Goal: Information Seeking & Learning: Learn about a topic

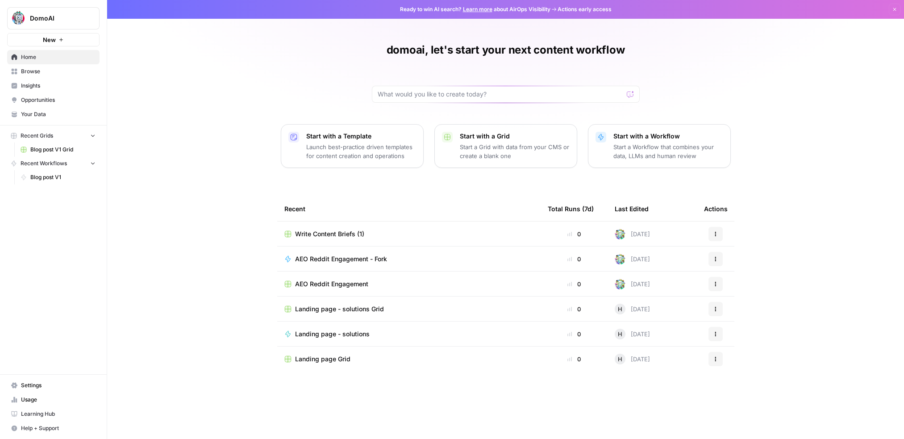
click at [42, 86] on span "Insights" at bounding box center [58, 86] width 75 height 8
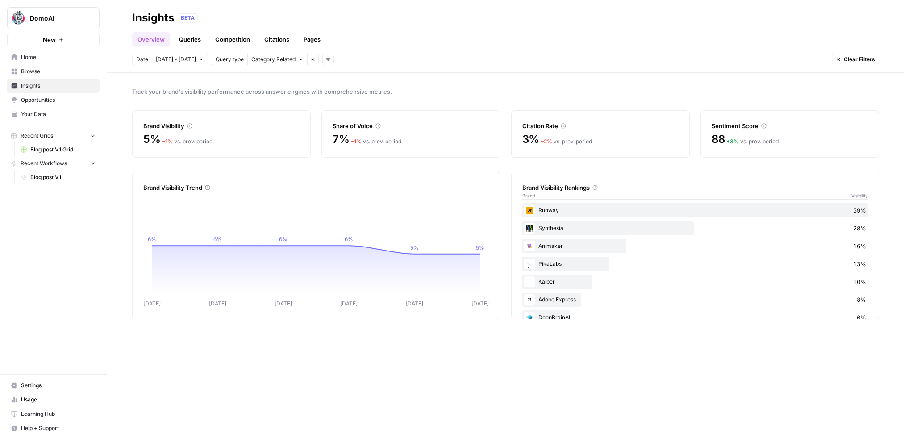
click at [191, 40] on link "Queries" at bounding box center [190, 39] width 33 height 14
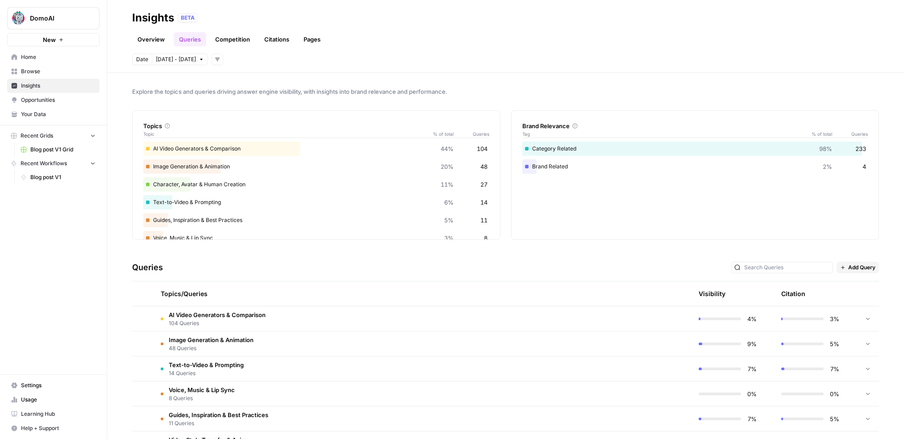
click at [303, 40] on link "Pages" at bounding box center [312, 39] width 28 height 14
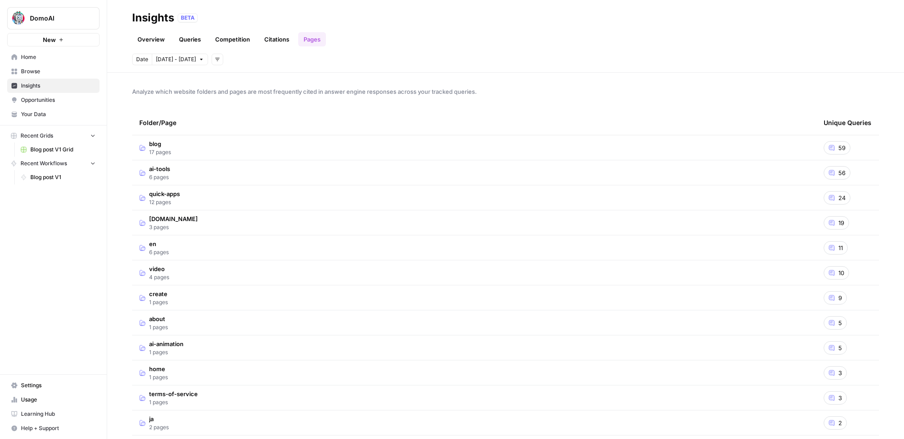
click at [281, 41] on link "Citations" at bounding box center [277, 39] width 36 height 14
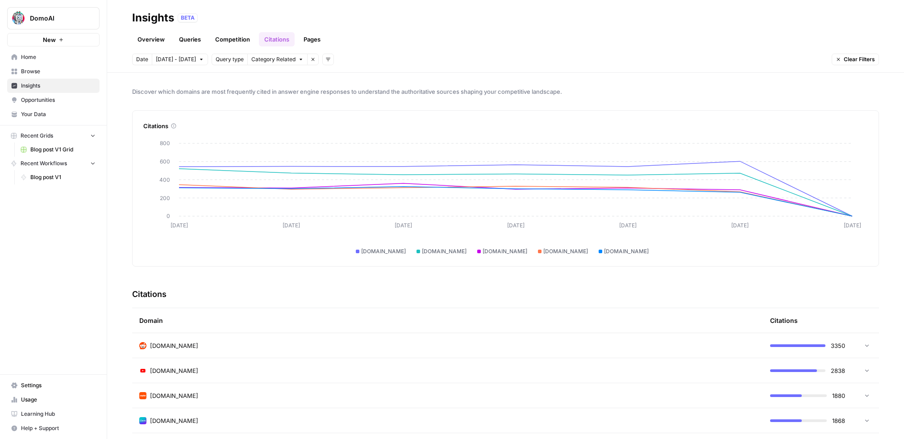
click at [183, 61] on span "[DATE] - [DATE]" at bounding box center [176, 59] width 40 height 8
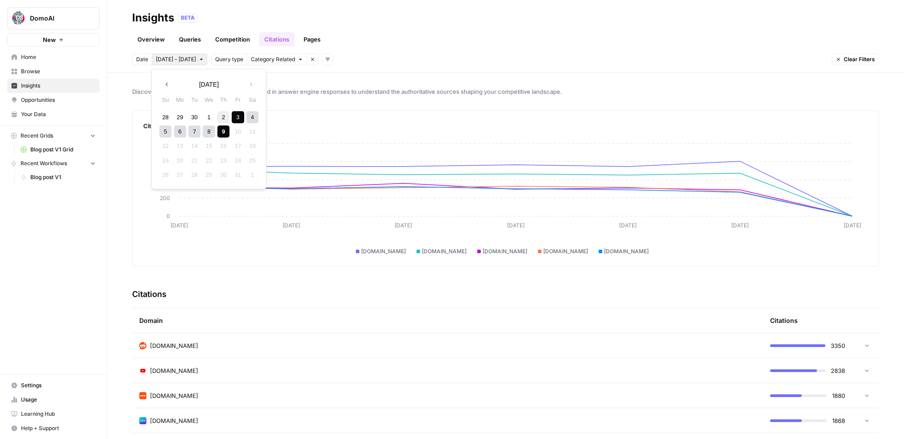
drag, startPoint x: 237, startPoint y: 112, endPoint x: 229, endPoint y: 120, distance: 11.4
click at [237, 112] on div "3" at bounding box center [238, 117] width 12 height 12
click at [195, 131] on div "7" at bounding box center [194, 131] width 12 height 12
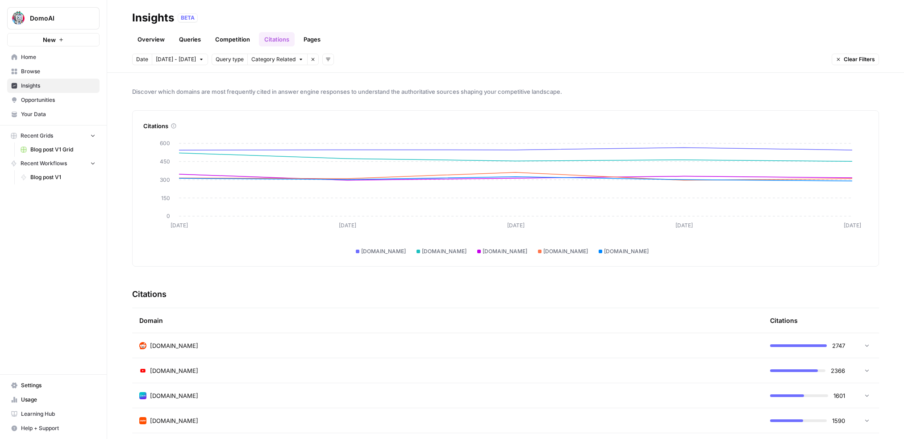
click at [311, 43] on link "Pages" at bounding box center [312, 39] width 28 height 14
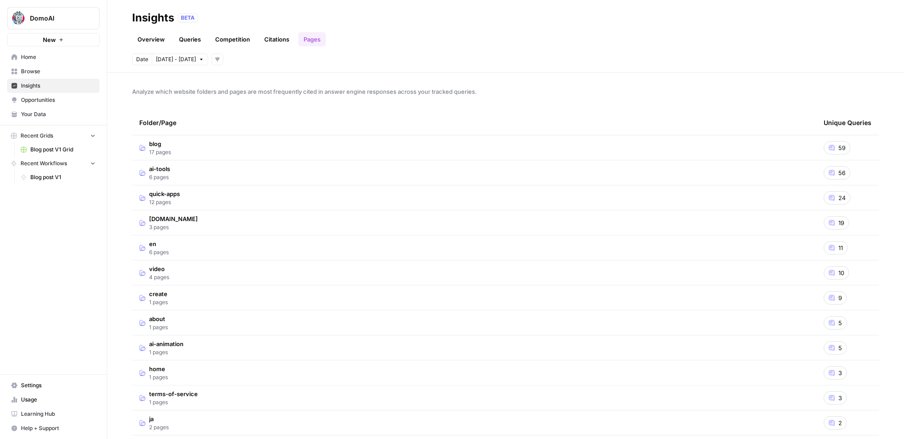
click at [48, 100] on span "Opportunities" at bounding box center [58, 100] width 75 height 8
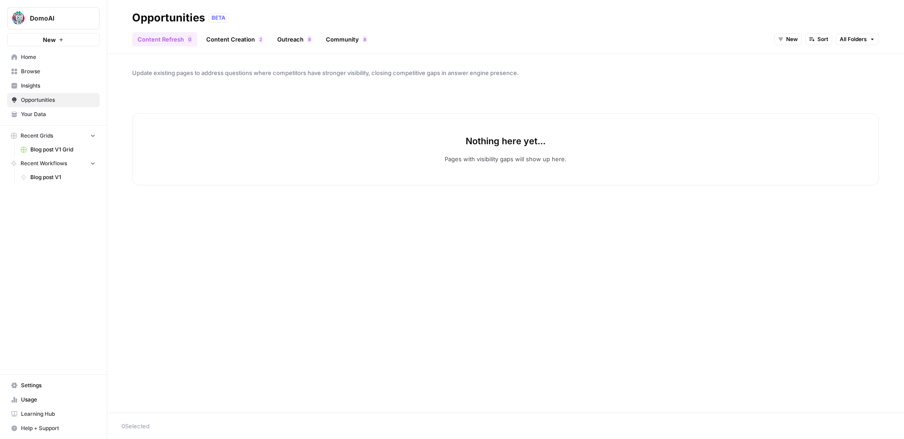
click at [228, 43] on link "Content Creation 2" at bounding box center [234, 39] width 67 height 14
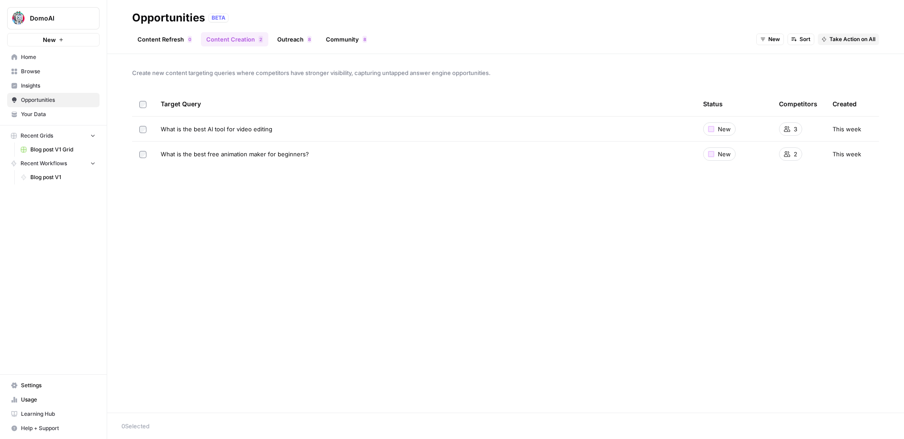
click at [302, 40] on link "Outreach 8" at bounding box center [294, 39] width 45 height 14
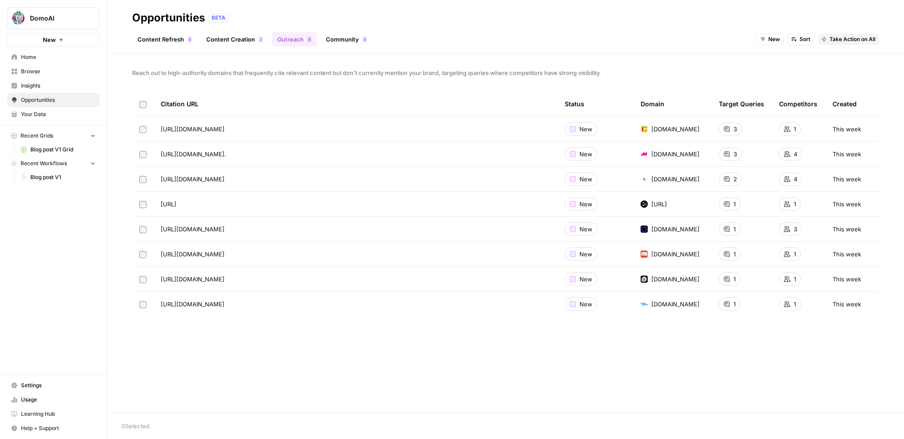
click at [345, 38] on link "Community 8" at bounding box center [346, 39] width 52 height 14
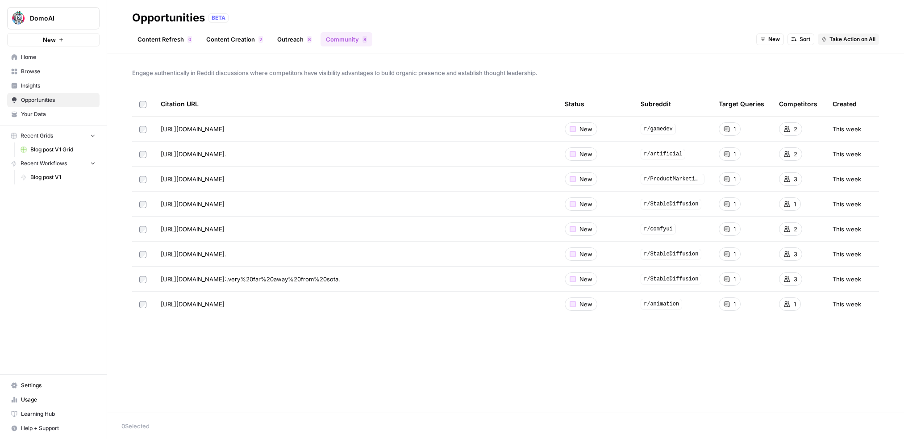
click at [42, 89] on span "Insights" at bounding box center [58, 86] width 75 height 8
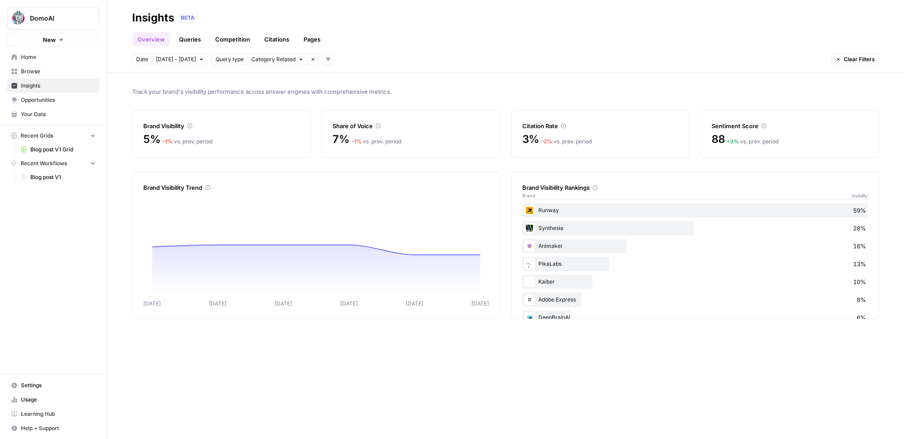
click at [286, 43] on link "Citations" at bounding box center [277, 39] width 36 height 14
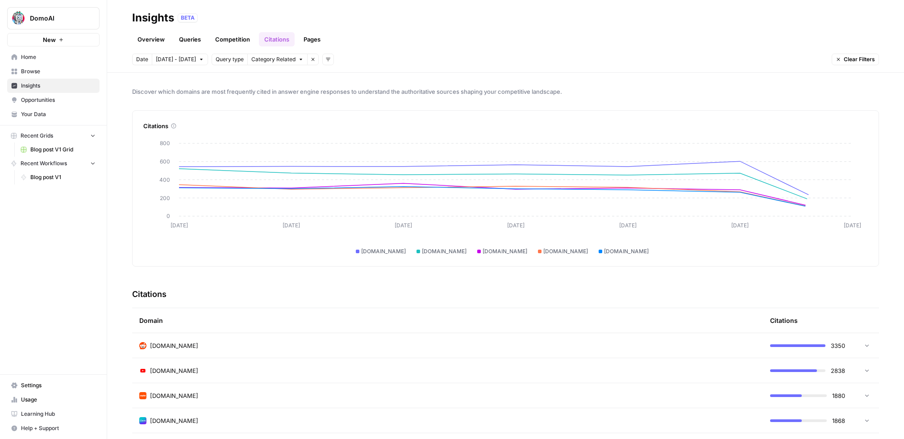
click at [184, 352] on td "[DOMAIN_NAME]" at bounding box center [447, 345] width 631 height 25
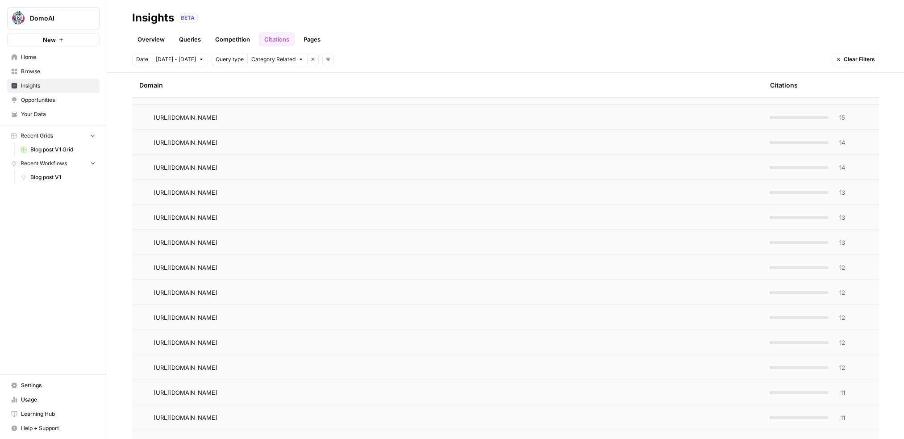
scroll to position [1086, 0]
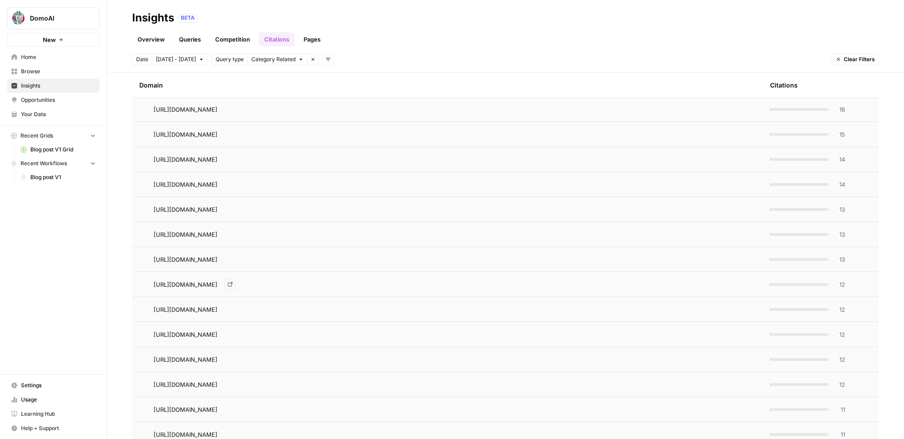
click at [233, 286] on icon "Go to page https://www.reddit.com/r/comfyui/comments/1cub5ab/comfyui_workflow_t…" at bounding box center [230, 284] width 5 height 5
click at [46, 103] on span "Opportunities" at bounding box center [58, 100] width 75 height 8
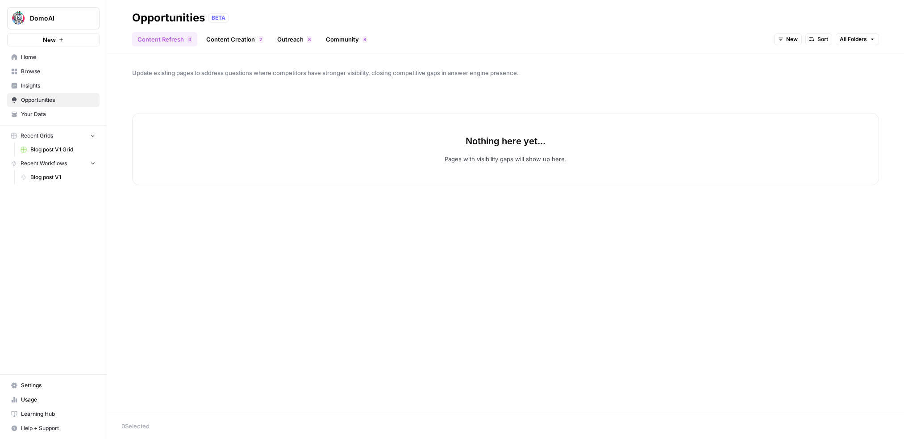
click at [303, 42] on link "Outreach 8" at bounding box center [294, 39] width 45 height 14
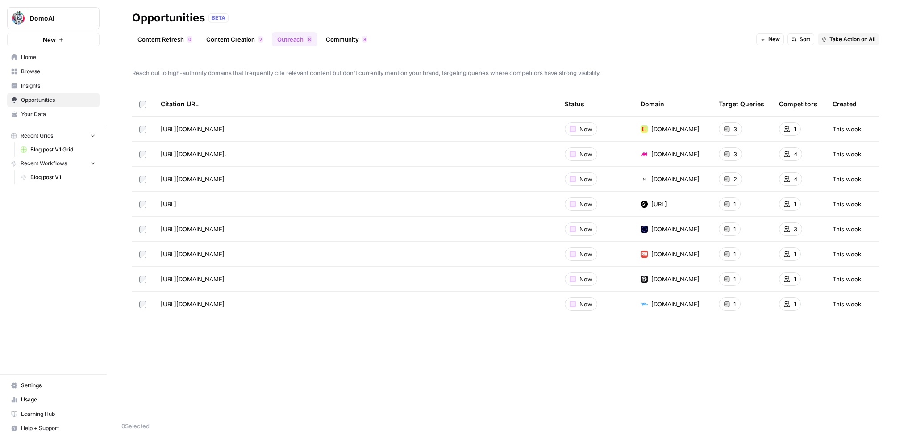
click at [353, 37] on link "Community 8" at bounding box center [346, 39] width 52 height 14
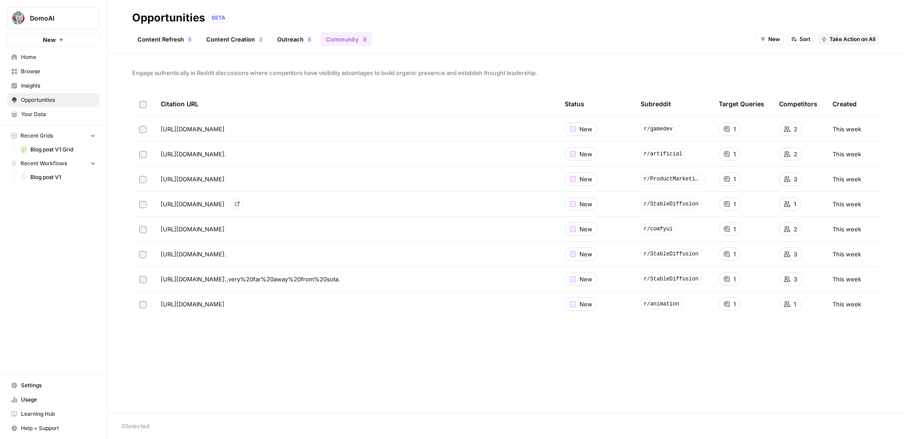
click at [240, 203] on icon "Go to page https://www.reddit.com/r/StableDiffusion/comments/1dr9jsr/alternativ…" at bounding box center [237, 203] width 5 height 5
click at [293, 42] on link "Outreach 8" at bounding box center [294, 39] width 45 height 14
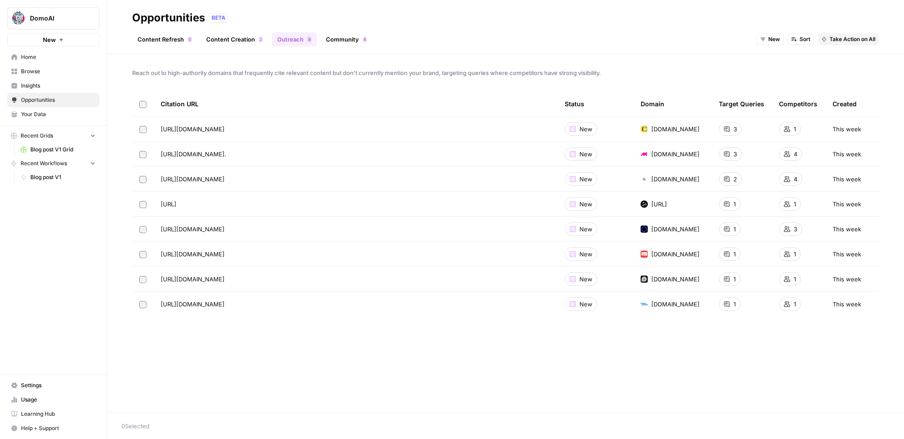
click at [225, 42] on link "Content Creation 2" at bounding box center [234, 39] width 67 height 14
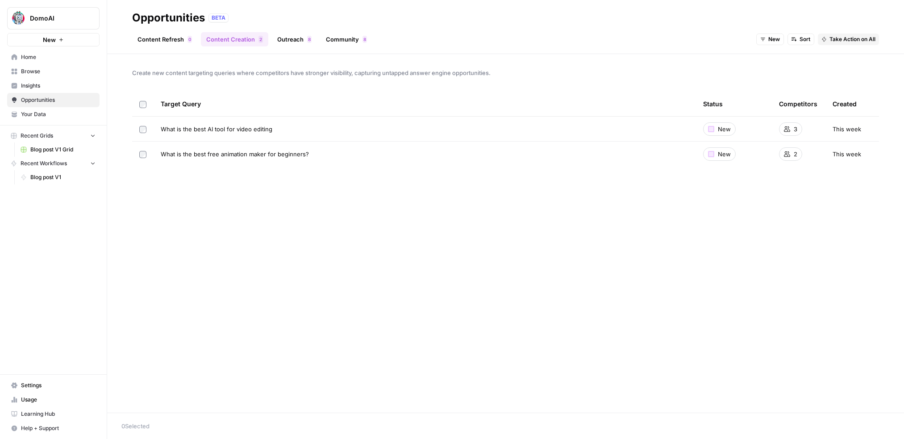
click at [170, 40] on link "Content Refresh 0" at bounding box center [164, 39] width 65 height 14
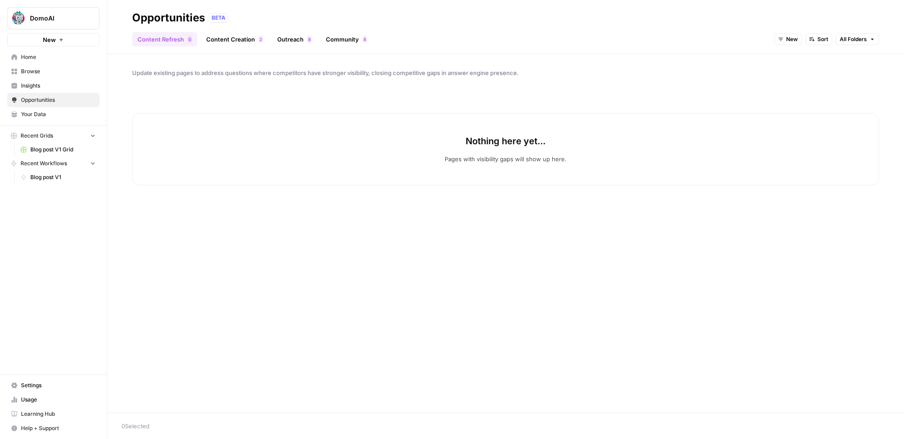
click at [355, 37] on link "Community 8" at bounding box center [346, 39] width 52 height 14
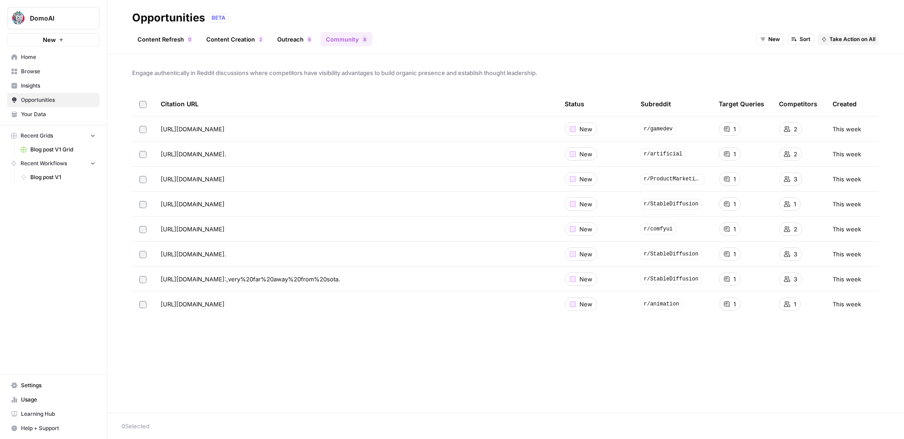
click at [586, 132] on span "New" at bounding box center [585, 129] width 13 height 9
click at [240, 179] on icon "Go to page https://www.reddit.com/r/ProductMarketing/comments/1em8jrl/i_tried_5…" at bounding box center [237, 178] width 5 height 5
click at [303, 73] on span "Engage authentically in Reddit discussions where competitors have visibility ad…" at bounding box center [505, 72] width 747 height 9
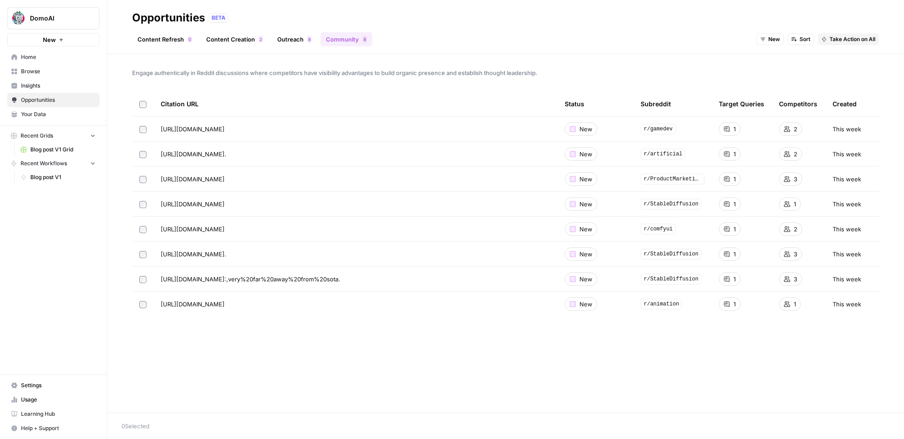
click at [173, 81] on div "Engage authentically in Reddit discussions where competitors have visibility ad…" at bounding box center [505, 233] width 797 height 358
click at [849, 38] on span "Take Action on All" at bounding box center [852, 39] width 46 height 8
click at [668, 89] on div "Engage authentically in Reddit discussions where competitors have visibility ad…" at bounding box center [505, 233] width 797 height 358
click at [772, 39] on span "New" at bounding box center [774, 39] width 12 height 8
click at [669, 47] on header "Opportunities BETA Content Refresh 0 Content Creation 2 Outreach 8 Community 8 …" at bounding box center [505, 27] width 797 height 54
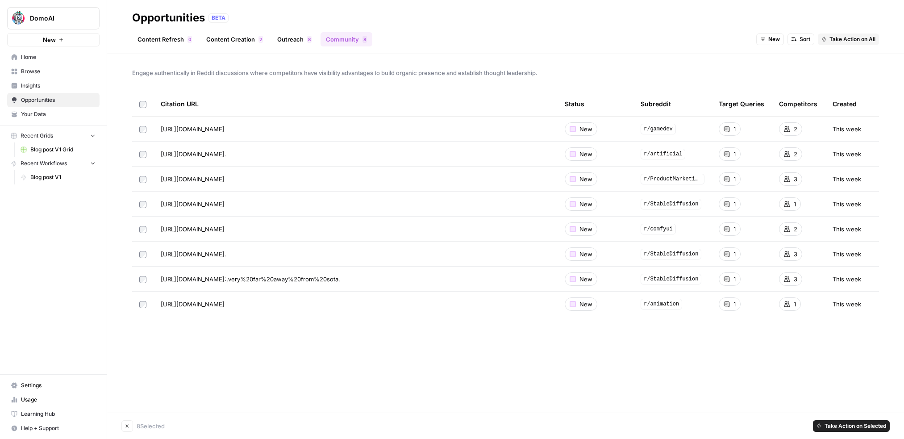
click at [291, 45] on link "Outreach 8" at bounding box center [294, 39] width 45 height 14
click at [30, 85] on span "Insights" at bounding box center [58, 86] width 75 height 8
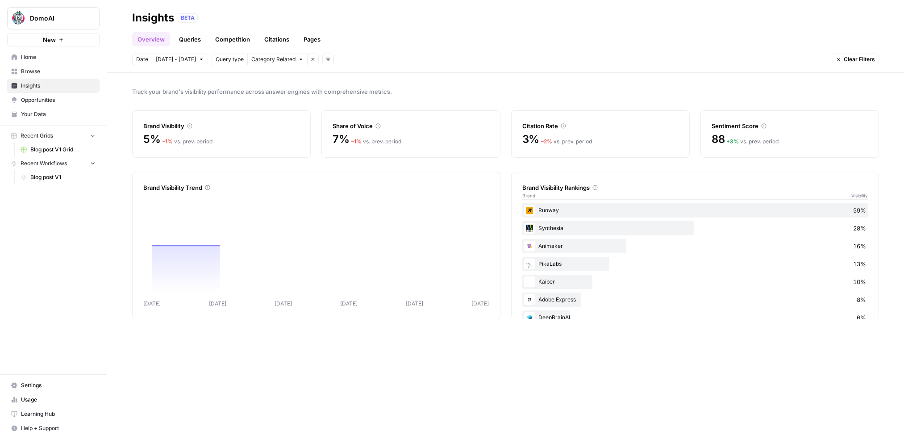
click at [272, 38] on link "Citations" at bounding box center [277, 39] width 36 height 14
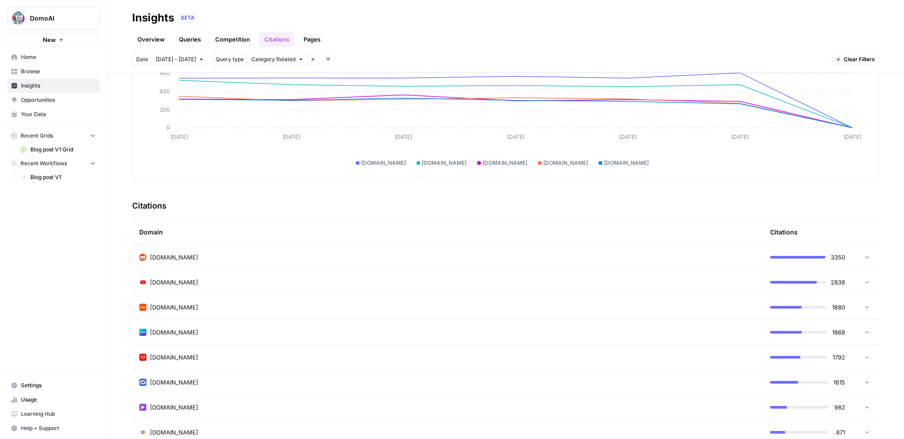
scroll to position [173, 0]
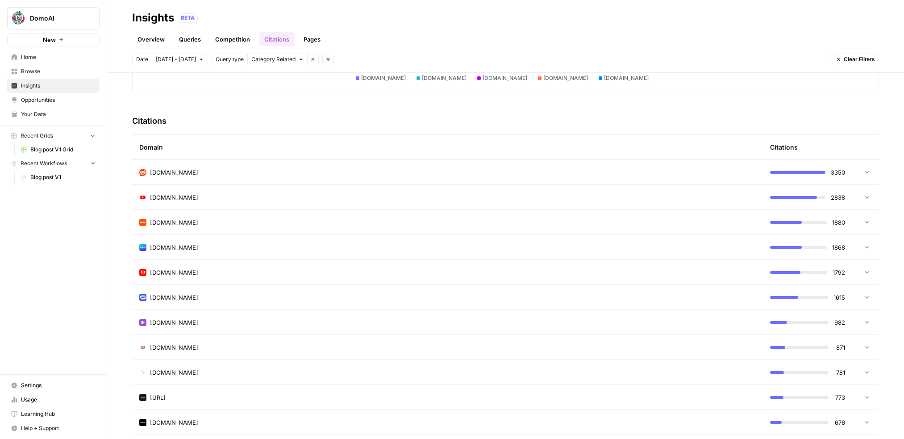
click at [196, 177] on td "[DOMAIN_NAME]" at bounding box center [447, 172] width 631 height 25
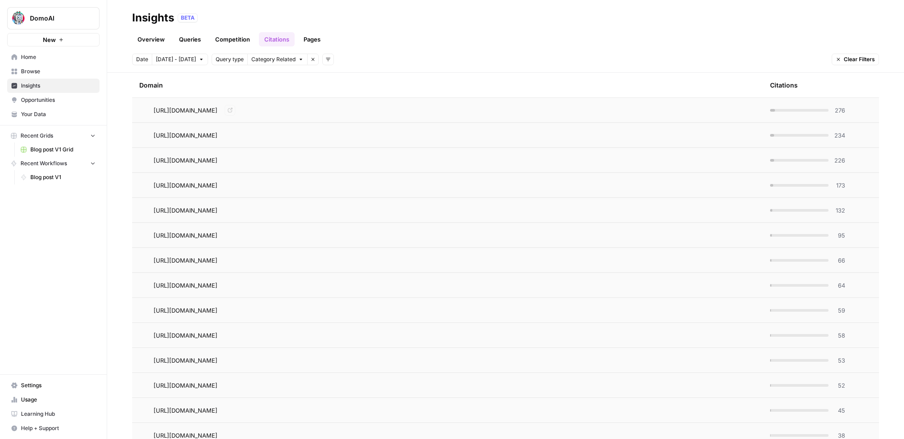
scroll to position [261, 0]
click at [275, 61] on span "Category Related" at bounding box center [273, 59] width 44 height 8
click at [269, 78] on span "Brand Related" at bounding box center [275, 79] width 56 height 9
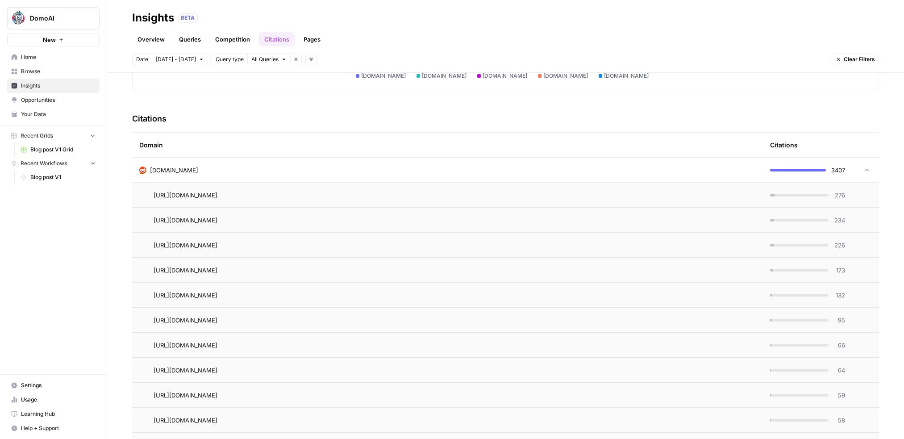
scroll to position [196, 0]
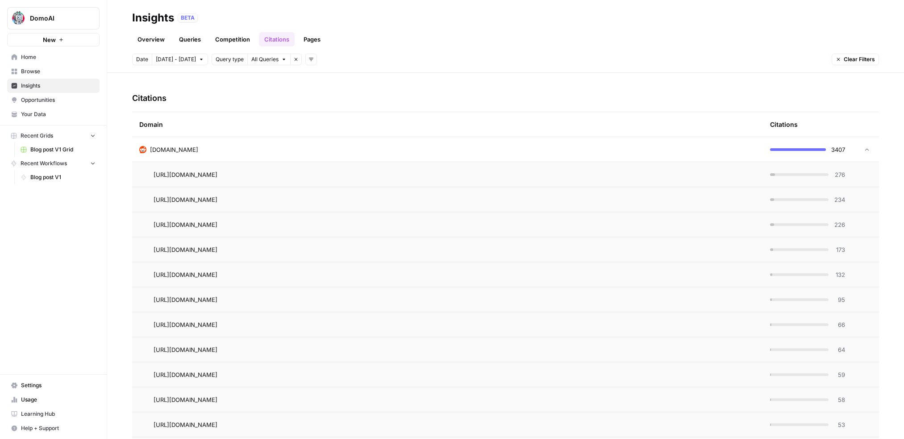
click at [264, 59] on span "All Queries" at bounding box center [264, 59] width 27 height 8
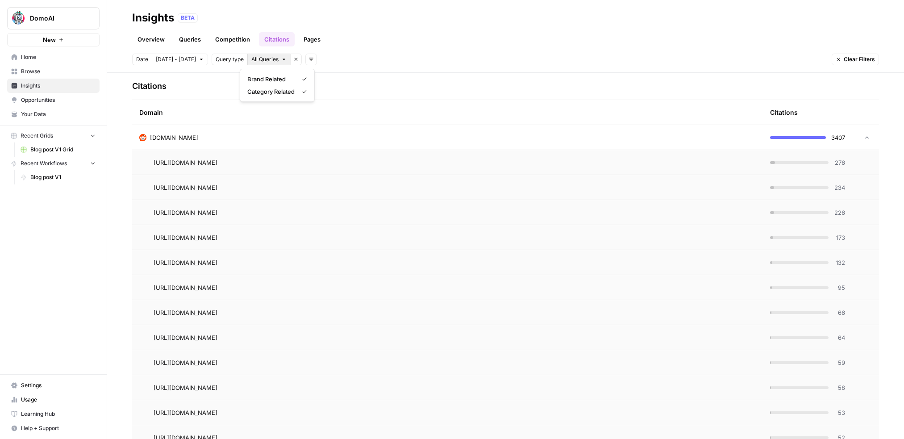
scroll to position [210, 0]
click at [191, 42] on link "Queries" at bounding box center [190, 39] width 33 height 14
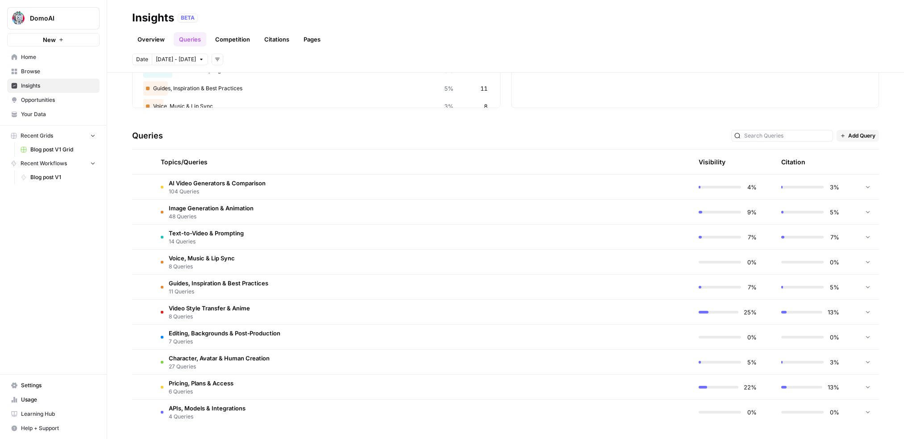
scroll to position [132, 0]
click at [296, 124] on div "Queries Add Query" at bounding box center [505, 135] width 747 height 27
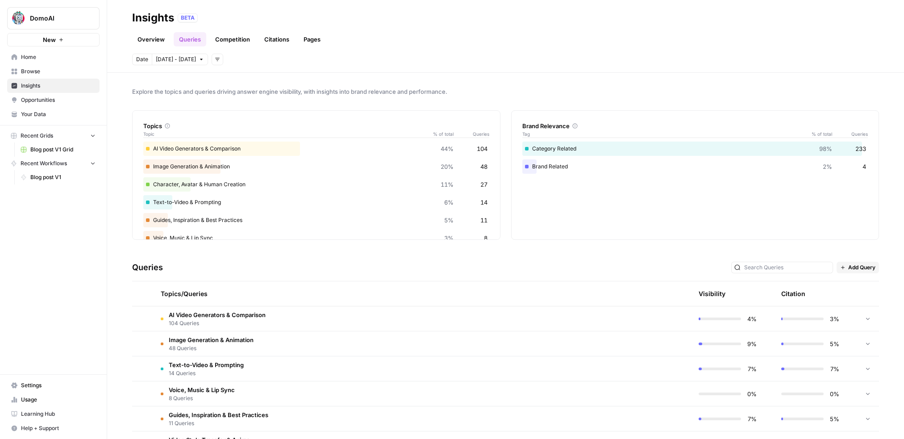
click at [277, 38] on link "Citations" at bounding box center [277, 39] width 36 height 14
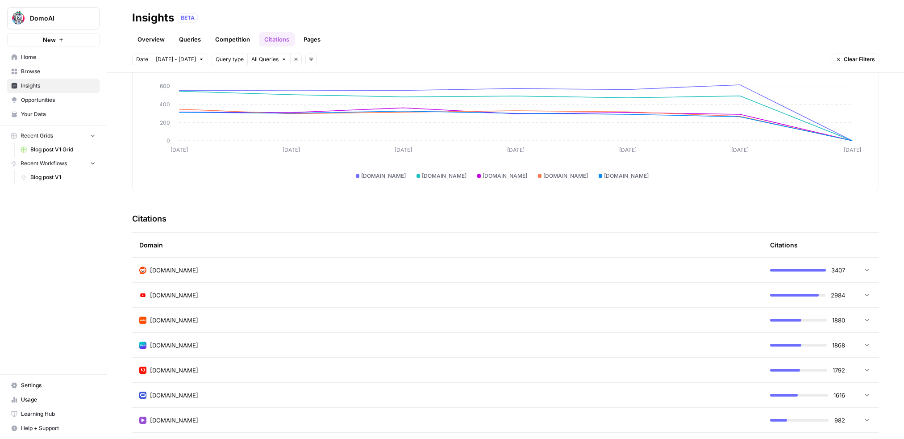
scroll to position [172, 0]
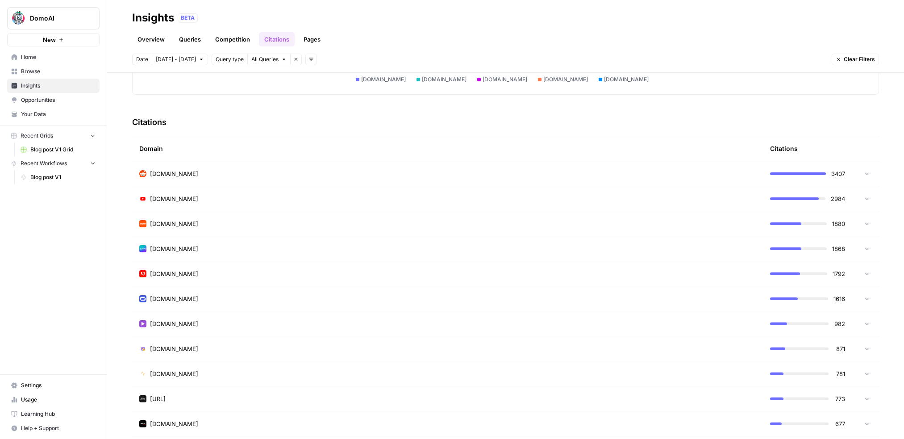
click at [227, 172] on div "[DOMAIN_NAME]" at bounding box center [447, 173] width 616 height 9
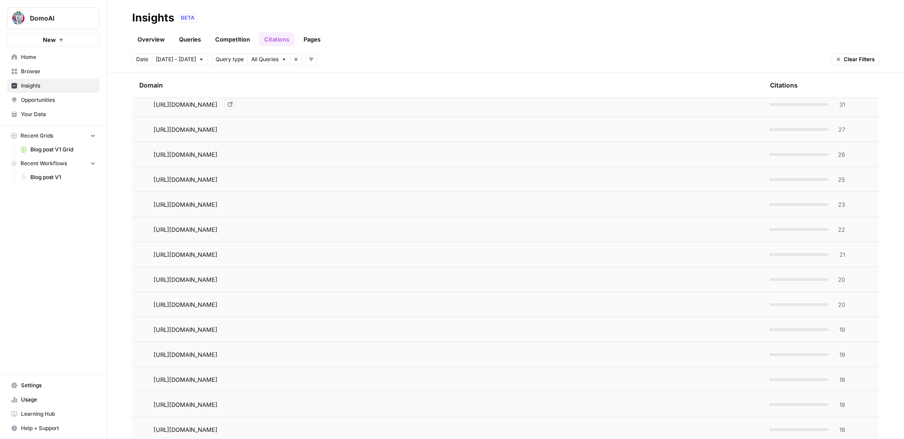
scroll to position [685, 0]
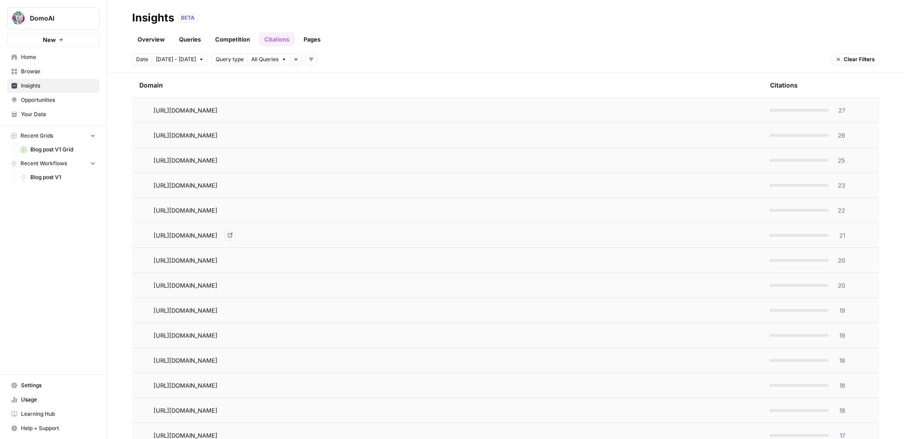
click at [233, 237] on icon "Go to page https://www.reddit.com/r/AfterEffects/comments/14dvvp1/best_ai_tools…" at bounding box center [230, 235] width 5 height 5
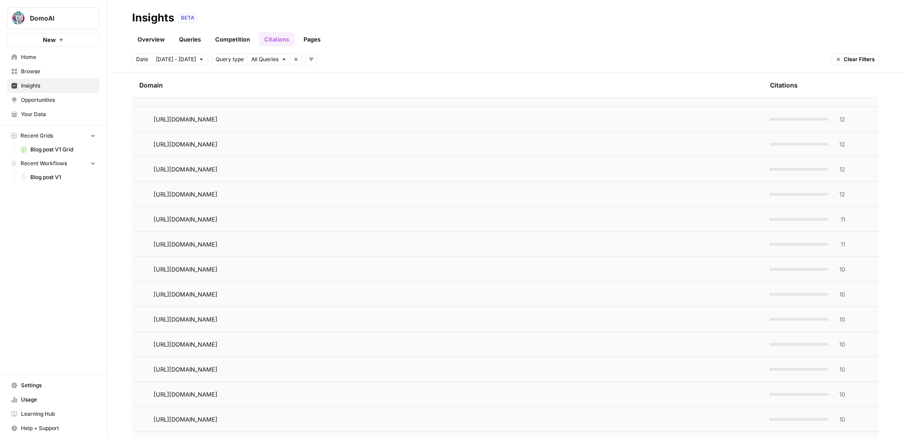
scroll to position [1299, 0]
